Goal: Check status: Check status

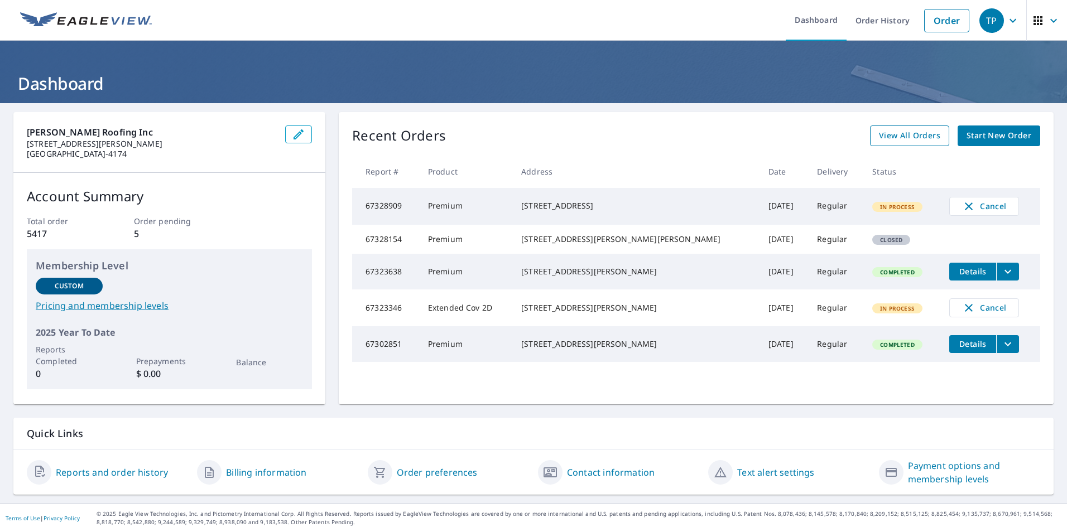
click at [909, 126] on link "View All Orders" at bounding box center [909, 136] width 79 height 21
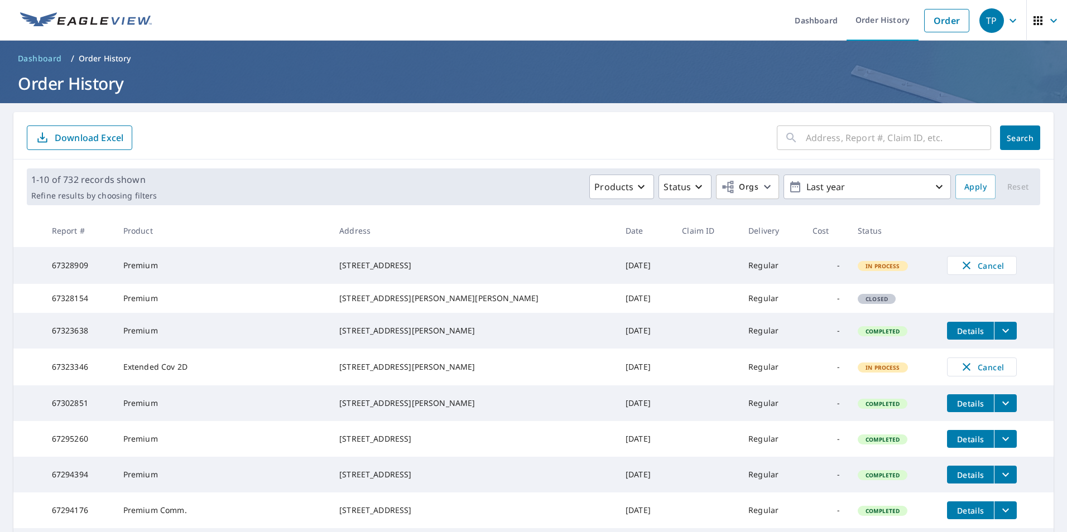
click at [839, 138] on input "text" at bounding box center [898, 137] width 185 height 31
paste input "75 Cormorant"
type input "75 Cormorant"
click at [1009, 142] on span "Search" at bounding box center [1020, 138] width 22 height 11
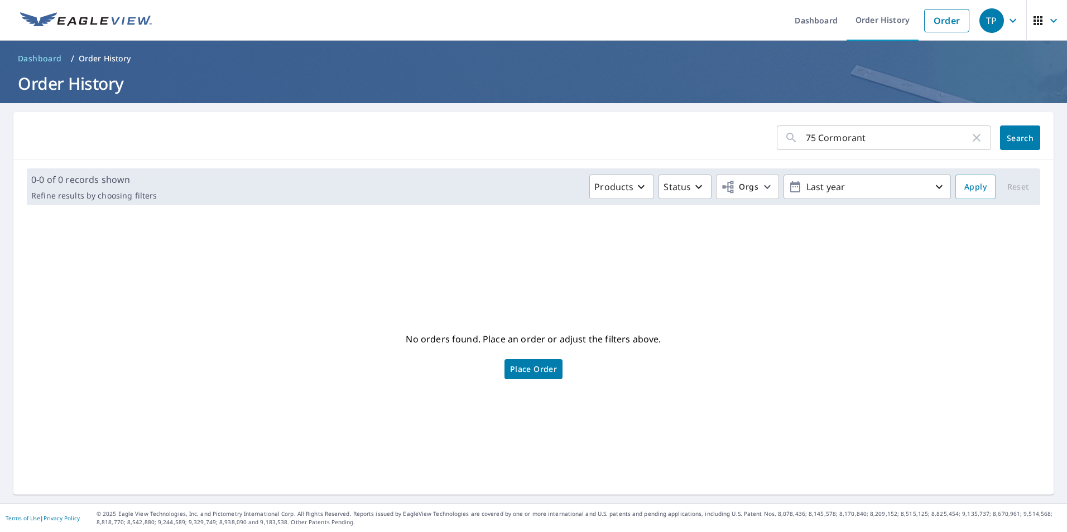
click at [872, 145] on input "75 Cormorant" at bounding box center [888, 137] width 164 height 31
click at [971, 140] on icon "button" at bounding box center [976, 137] width 13 height 13
click at [820, 133] on input "text" at bounding box center [898, 137] width 185 height 31
paste input "[STREET_ADDRESS]"
type input "[STREET_ADDRESS]"
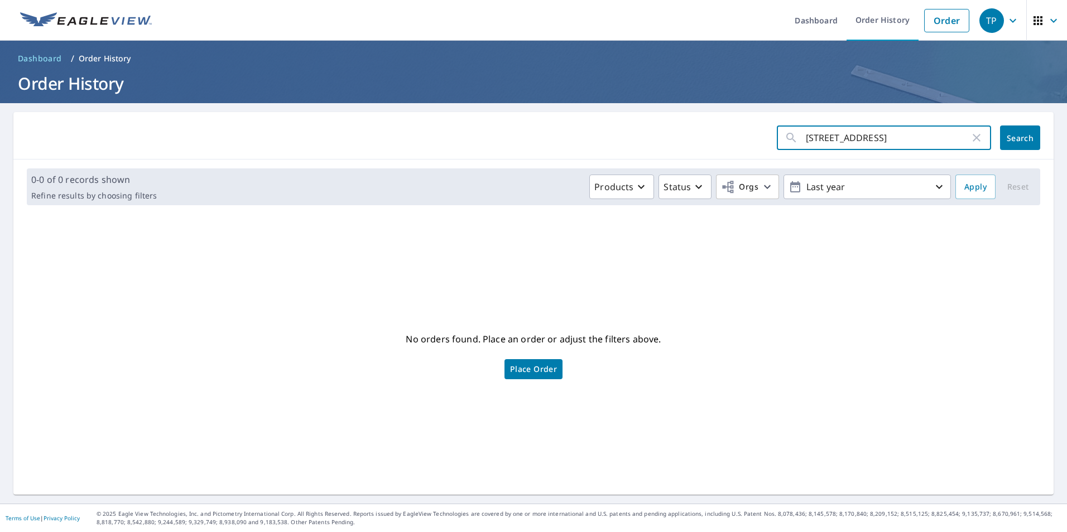
click at [1009, 139] on span "Search" at bounding box center [1020, 138] width 22 height 11
